Goal: Find specific page/section: Find specific page/section

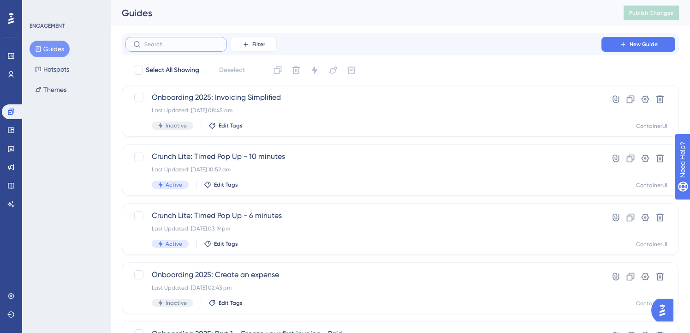
click at [189, 44] on input "text" at bounding box center [181, 44] width 75 height 6
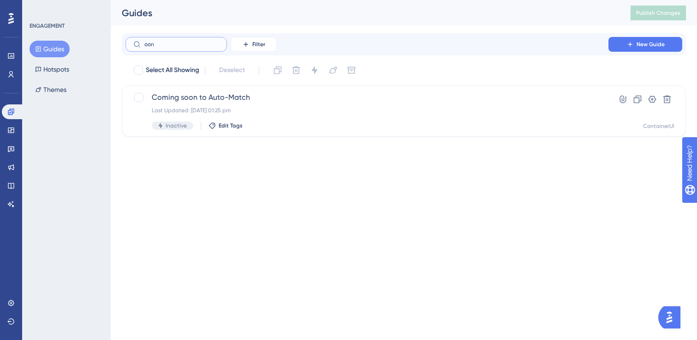
type input "oonb"
checkbox input "true"
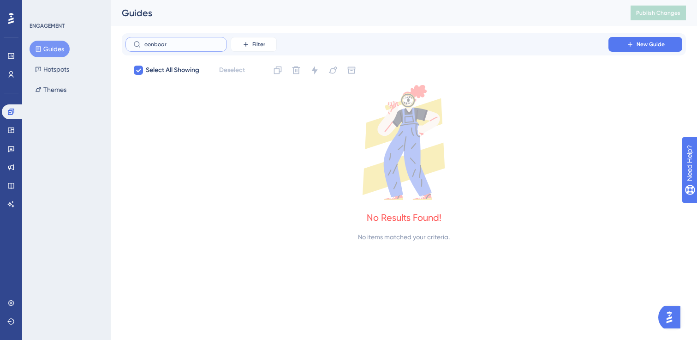
click at [150, 44] on input "oonboar" at bounding box center [181, 44] width 75 height 6
type input "onboar"
checkbox input "false"
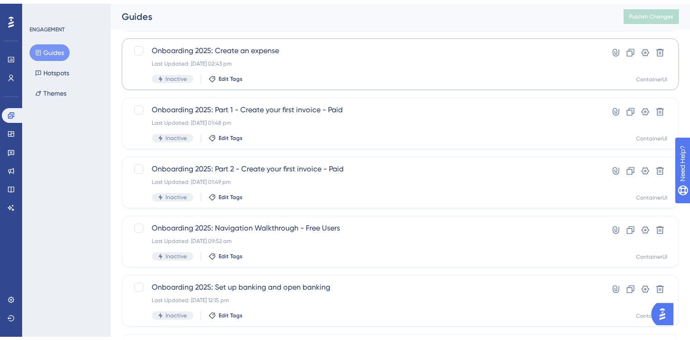
scroll to position [181, 0]
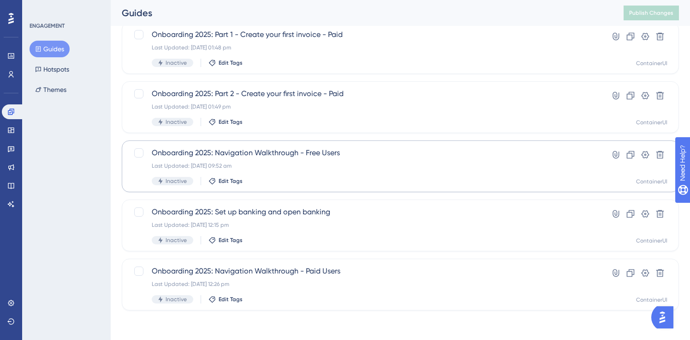
type input "onboar"
click at [312, 153] on span "Onboarding 2025: Navigation Walkthrough - Free Users" at bounding box center [364, 152] width 424 height 11
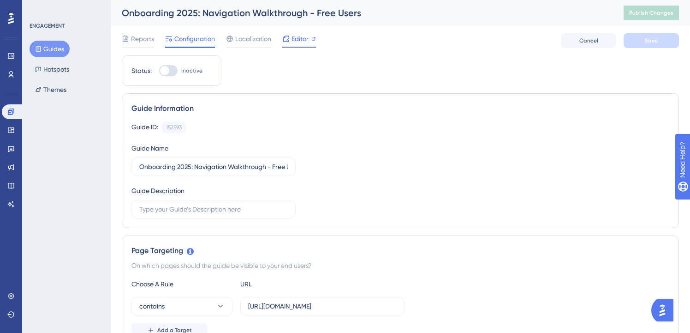
click at [301, 39] on span "Editor" at bounding box center [300, 38] width 17 height 11
